Goal: Task Accomplishment & Management: Manage account settings

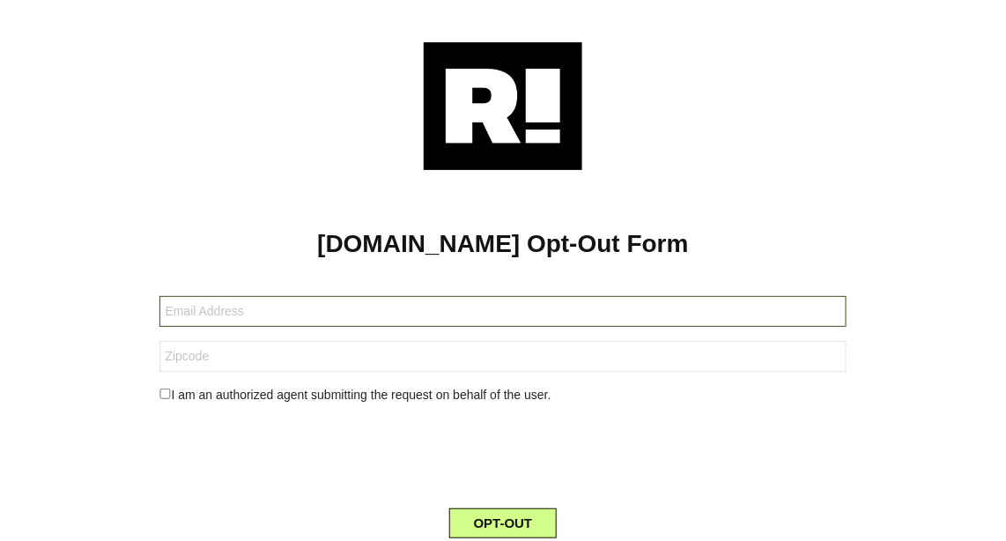
click at [206, 307] on input "text" at bounding box center [502, 311] width 686 height 31
type input "[PERSON_NAME][EMAIL_ADDRESS][PERSON_NAME][DOMAIN_NAME]"
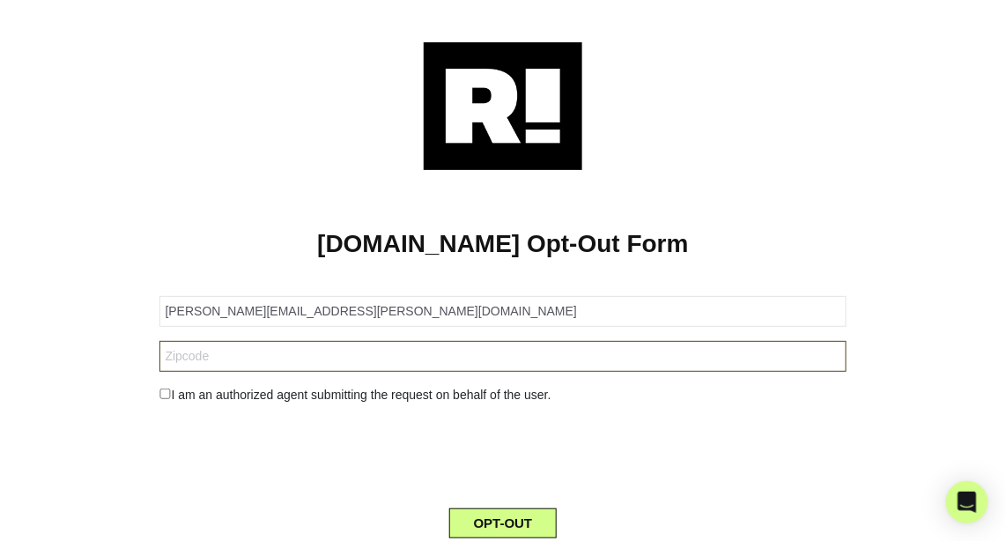
type input "02459"
click at [277, 362] on input "02459" at bounding box center [502, 356] width 686 height 31
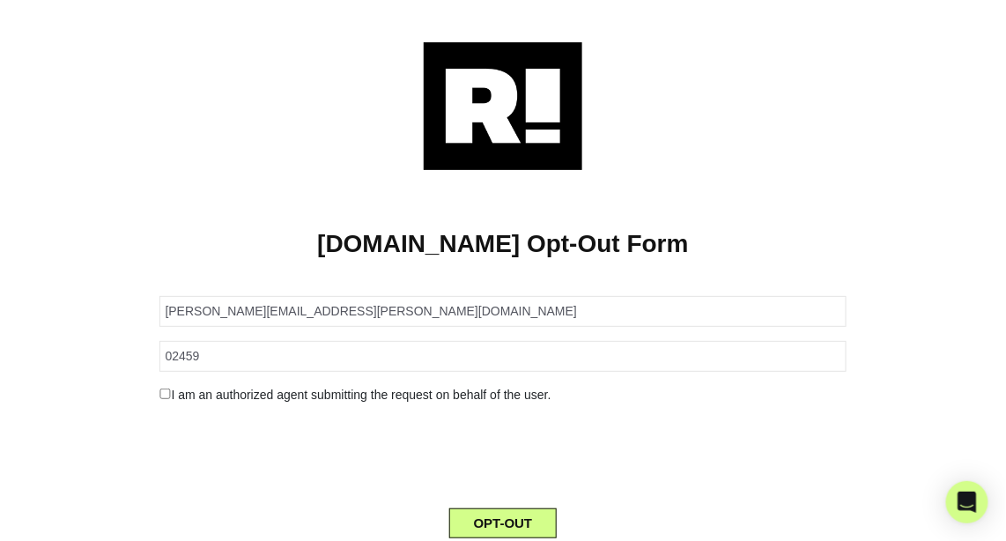
click at [169, 438] on div at bounding box center [502, 452] width 713 height 69
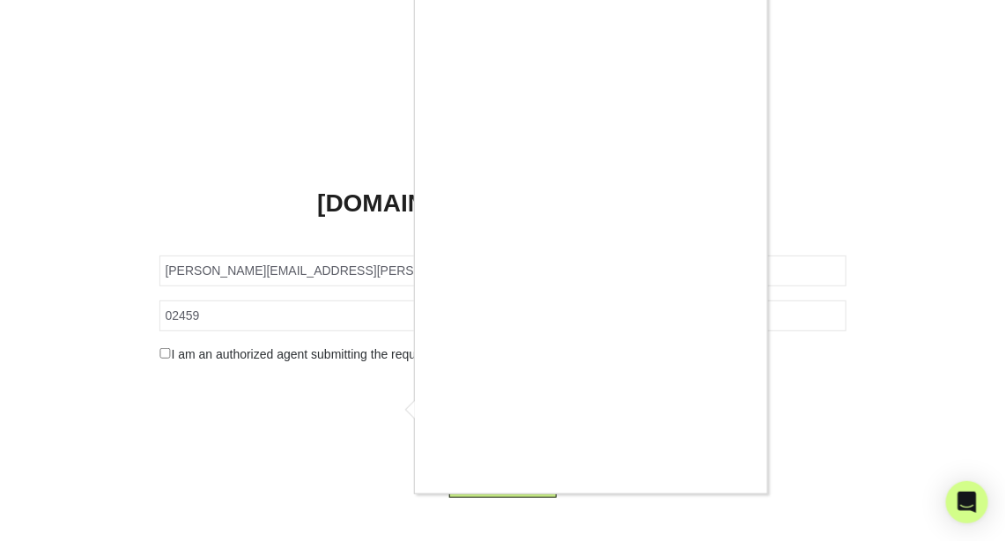
scroll to position [59, 0]
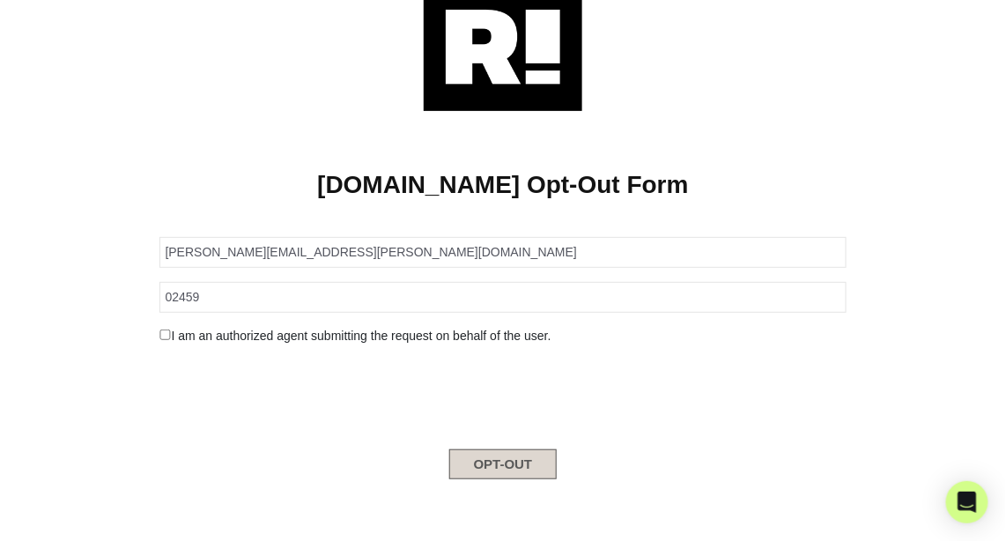
click at [504, 463] on button "OPT-OUT" at bounding box center [503, 464] width 108 height 30
